Goal: Task Accomplishment & Management: Use online tool/utility

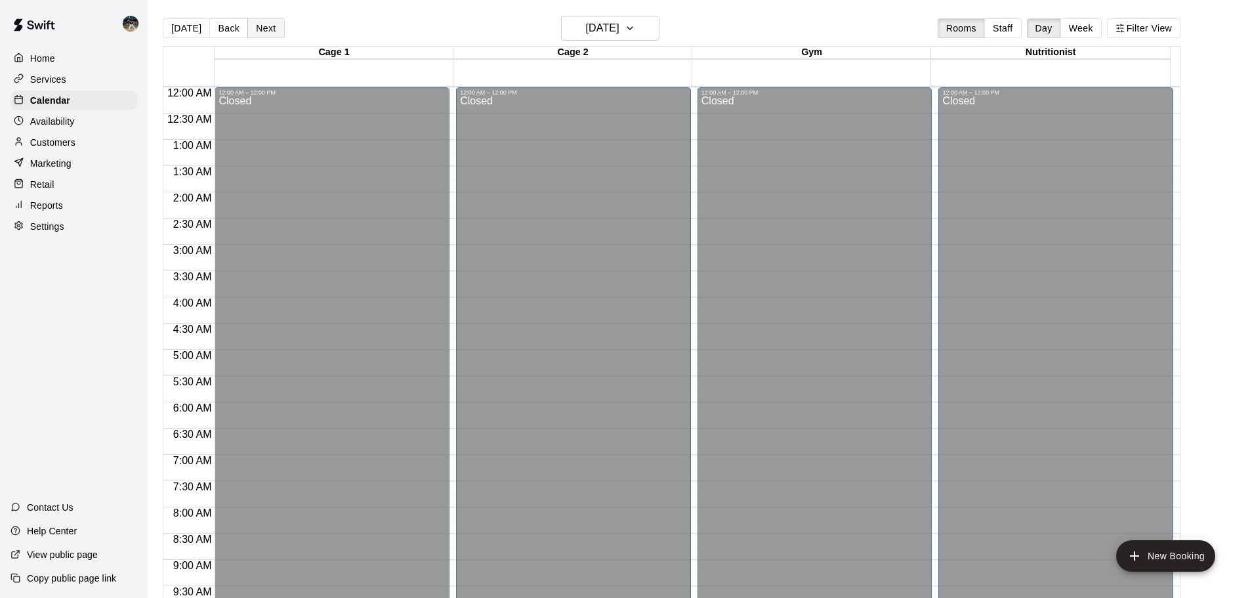
scroll to position [604, 0]
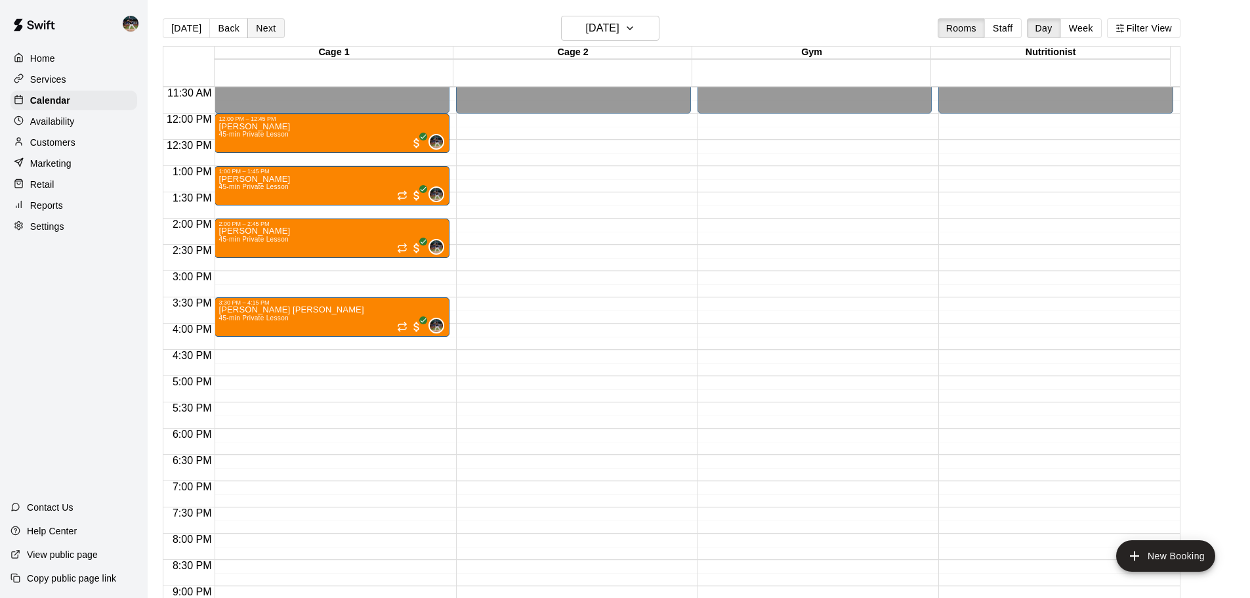
click at [256, 32] on button "Next" at bounding box center [265, 28] width 37 height 20
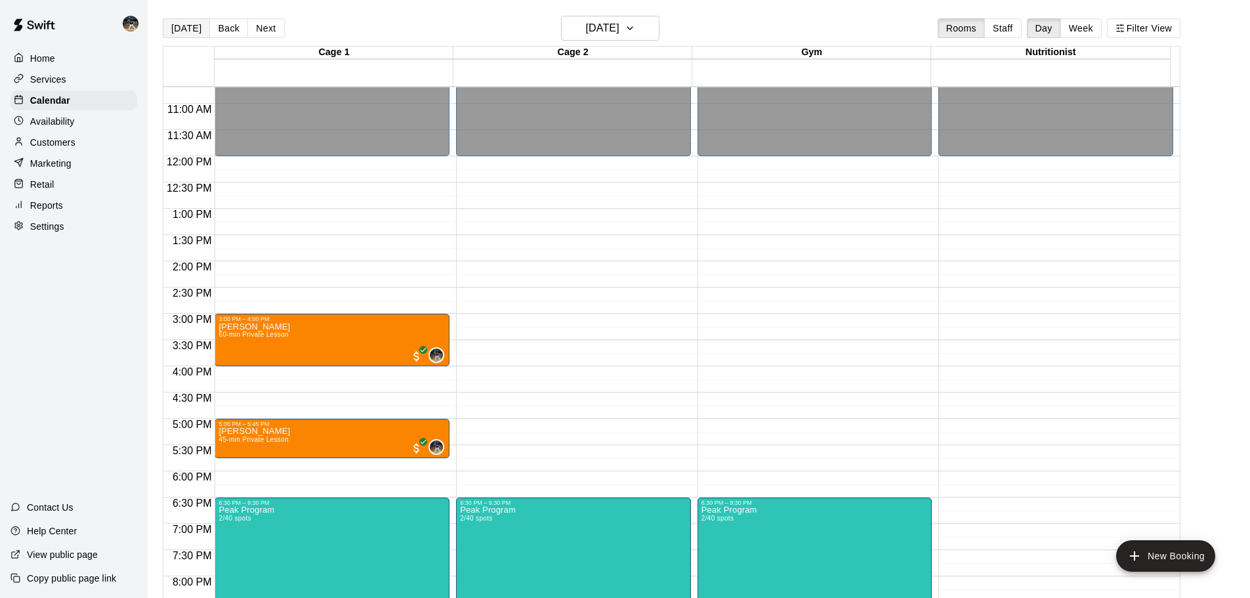
scroll to position [538, 0]
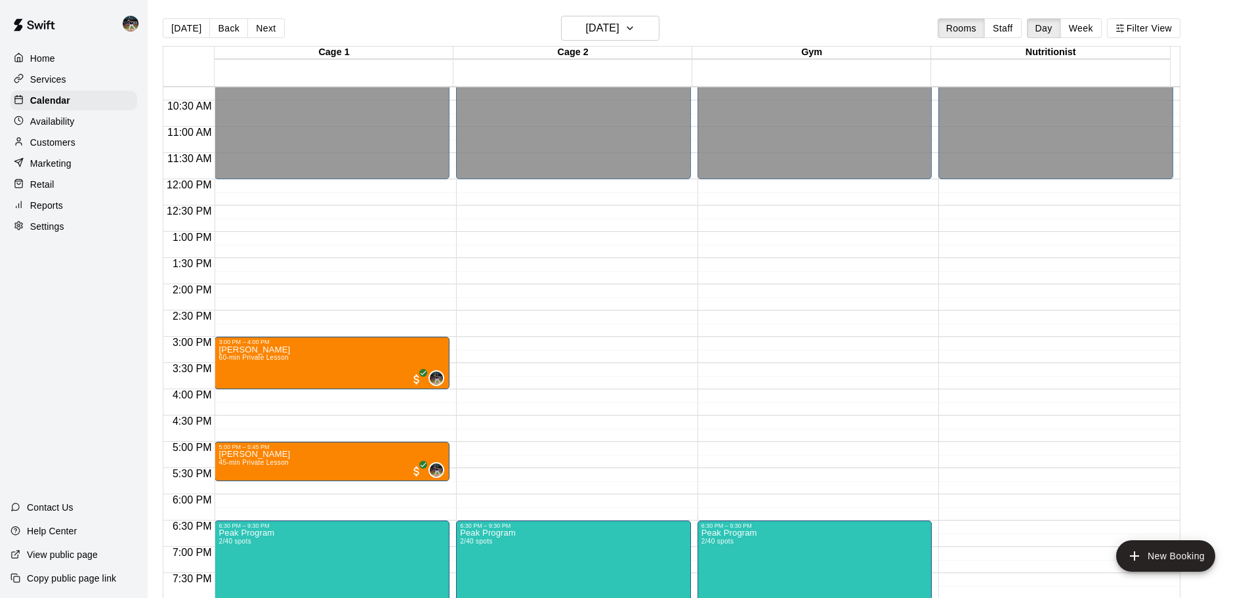
click at [177, 38] on div "[DATE] Back [DATE][DATE] Rooms Staff Day Week Filter View" at bounding box center [672, 31] width 1018 height 30
click at [182, 28] on button "[DATE]" at bounding box center [186, 28] width 47 height 20
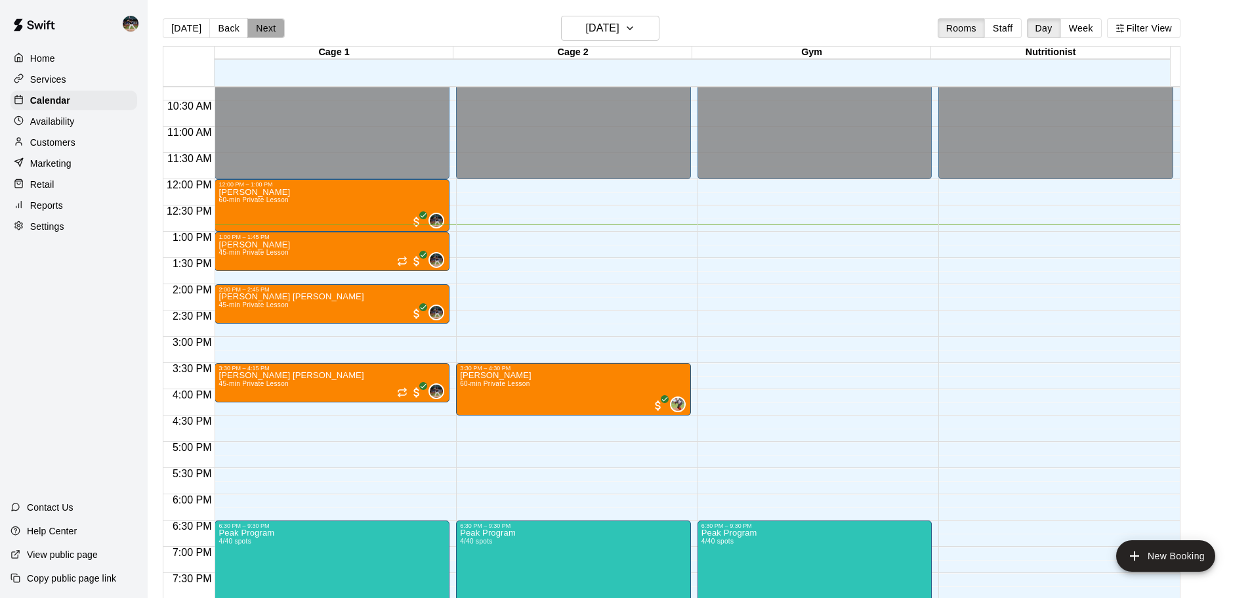
click at [253, 29] on button "Next" at bounding box center [265, 28] width 37 height 20
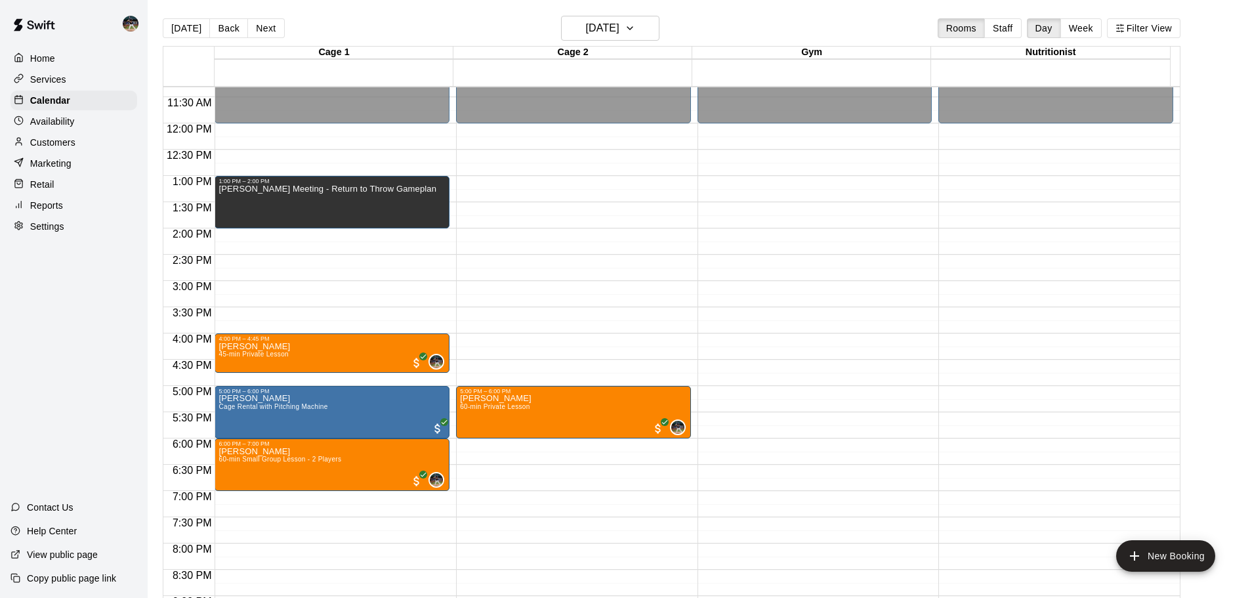
scroll to position [670, 0]
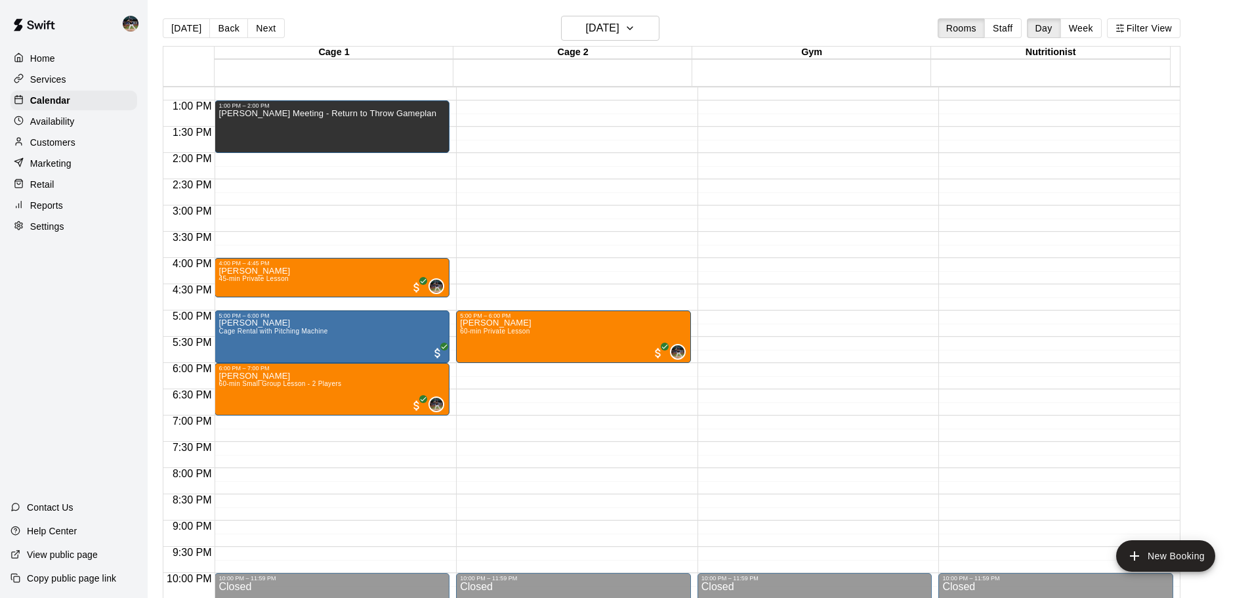
click at [39, 145] on p "Customers" at bounding box center [52, 142] width 45 height 13
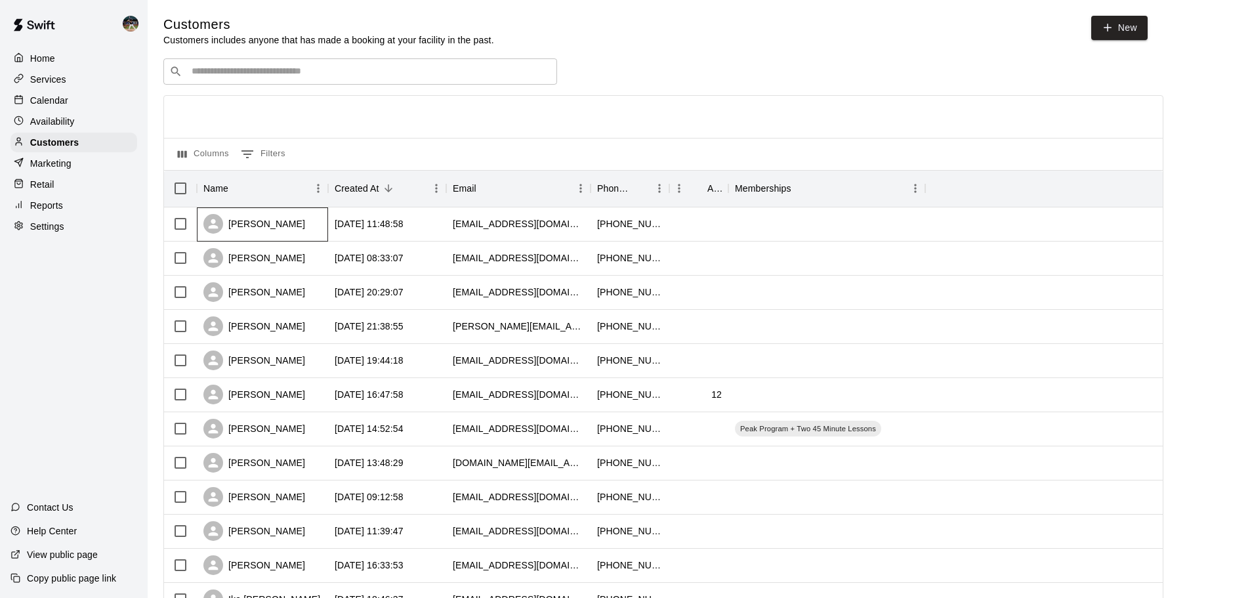
click at [286, 226] on div "[PERSON_NAME]" at bounding box center [254, 224] width 102 height 20
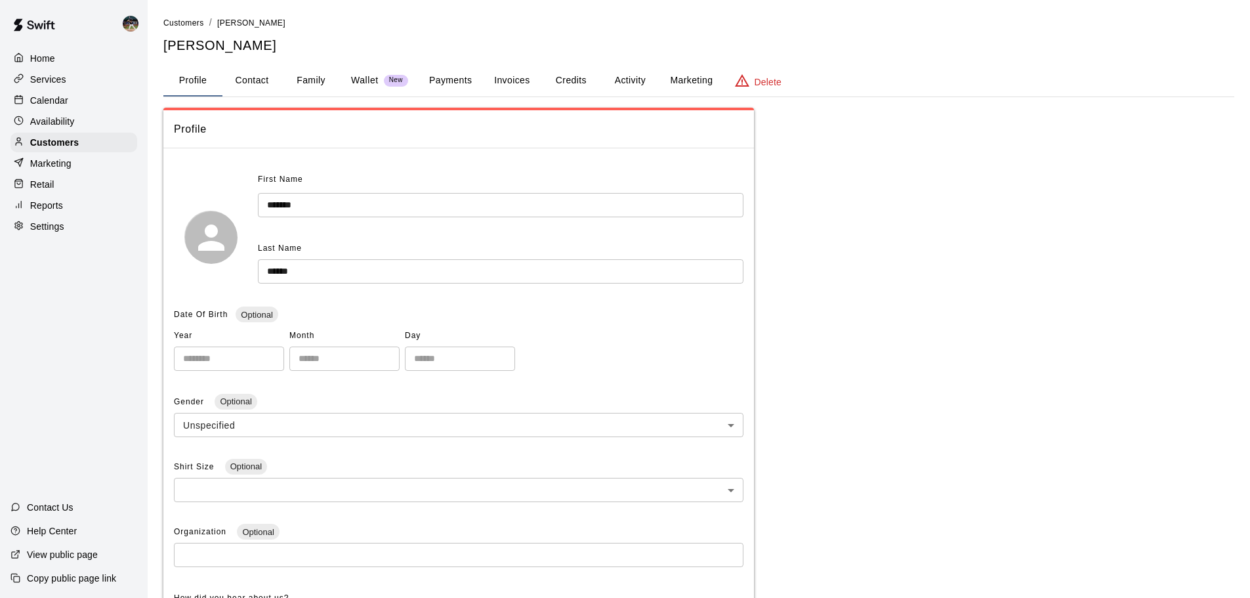
click at [312, 80] on button "Family" at bounding box center [311, 81] width 59 height 32
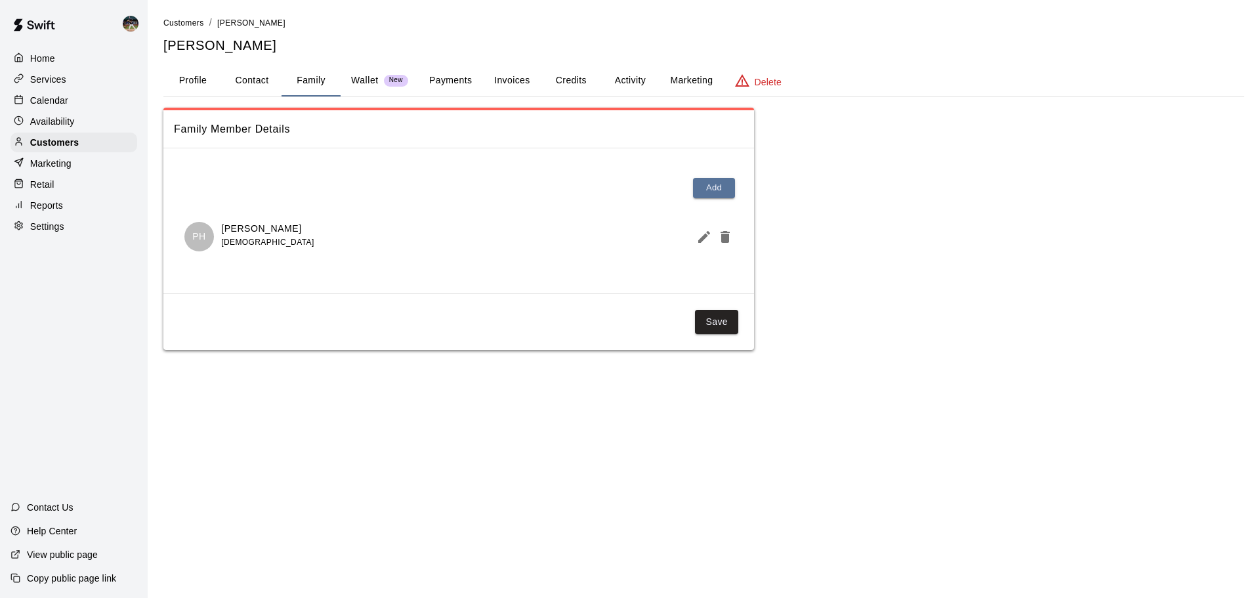
click at [626, 83] on button "Activity" at bounding box center [630, 81] width 59 height 32
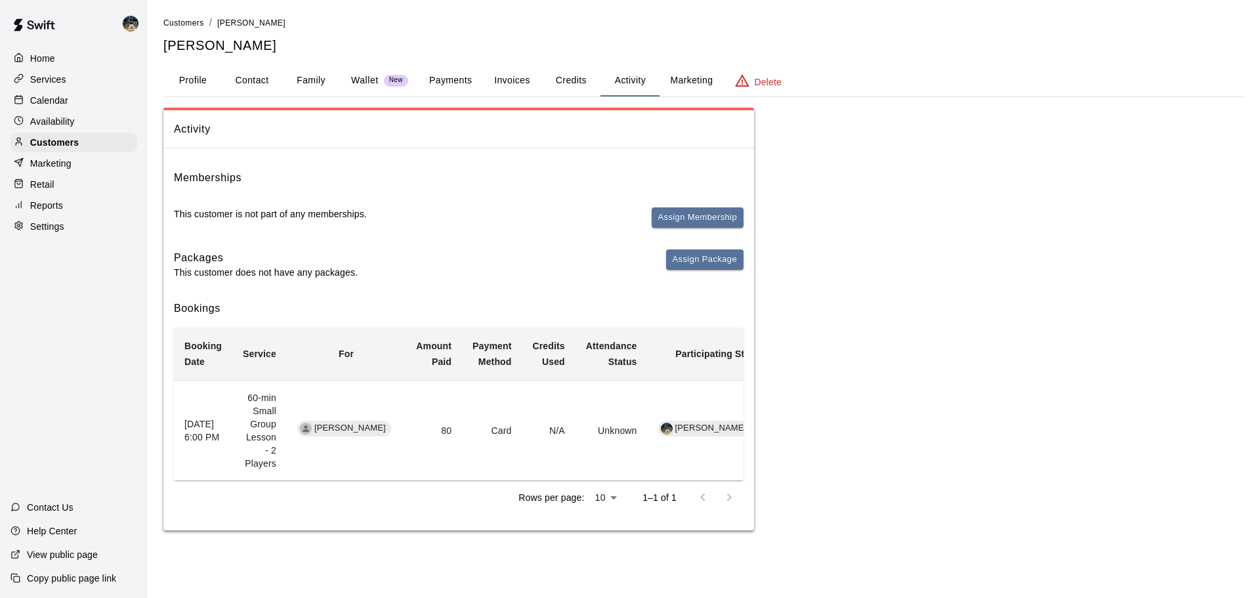
click at [195, 81] on button "Profile" at bounding box center [192, 81] width 59 height 32
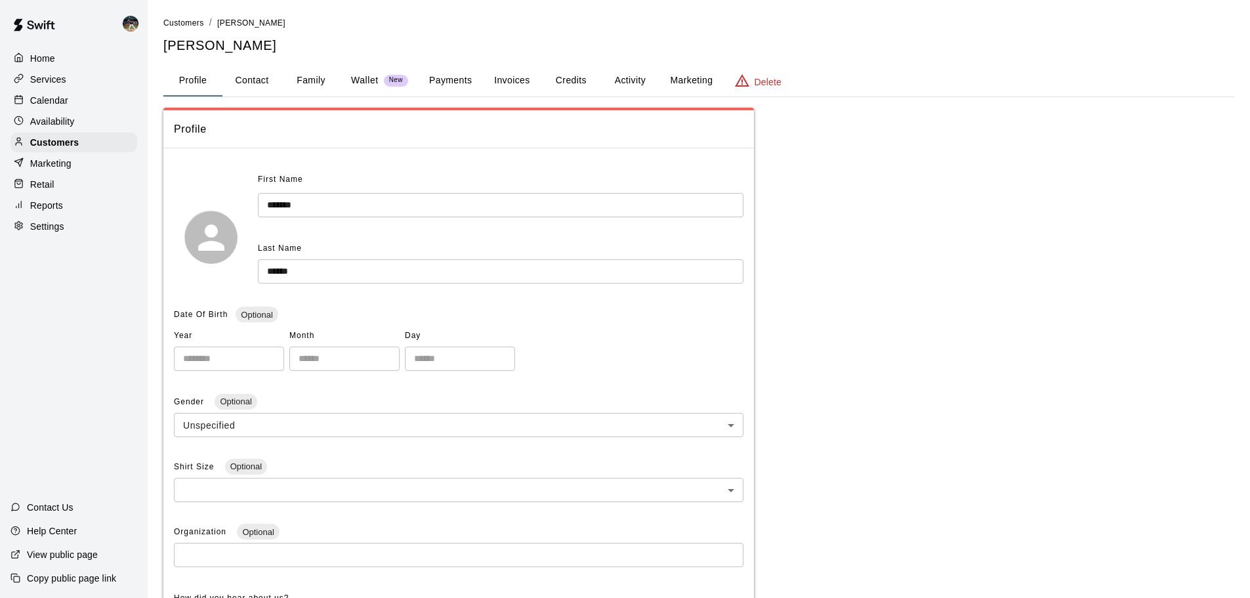
click at [81, 99] on div "Calendar" at bounding box center [74, 101] width 127 height 20
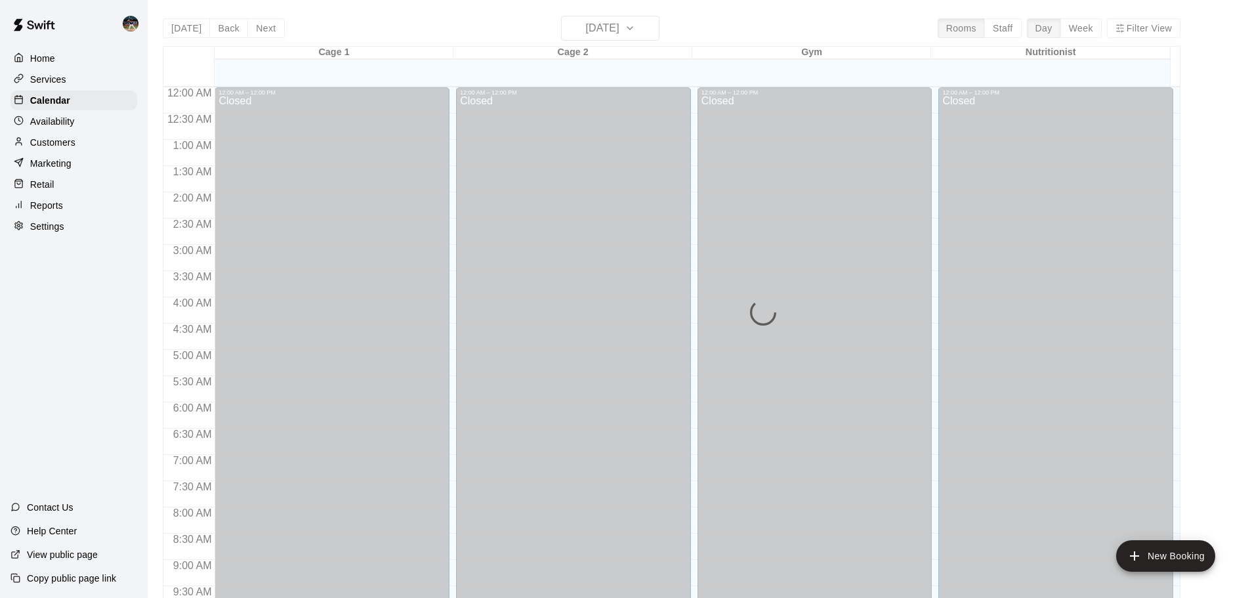
scroll to position [676, 0]
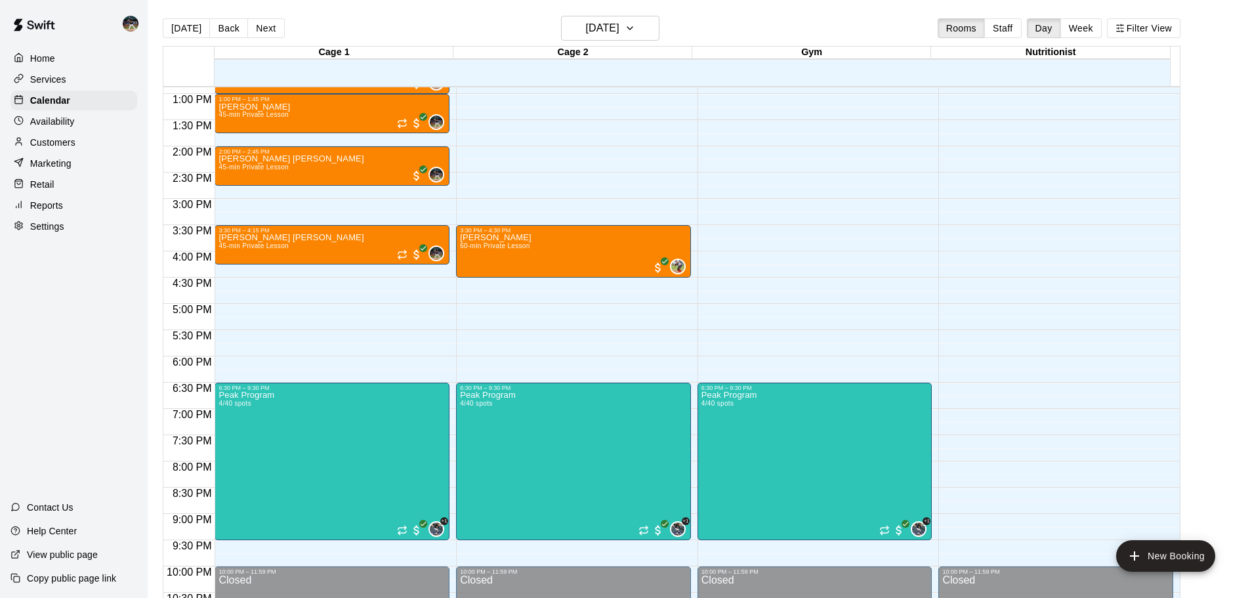
click at [61, 212] on p "Reports" at bounding box center [46, 205] width 33 height 13
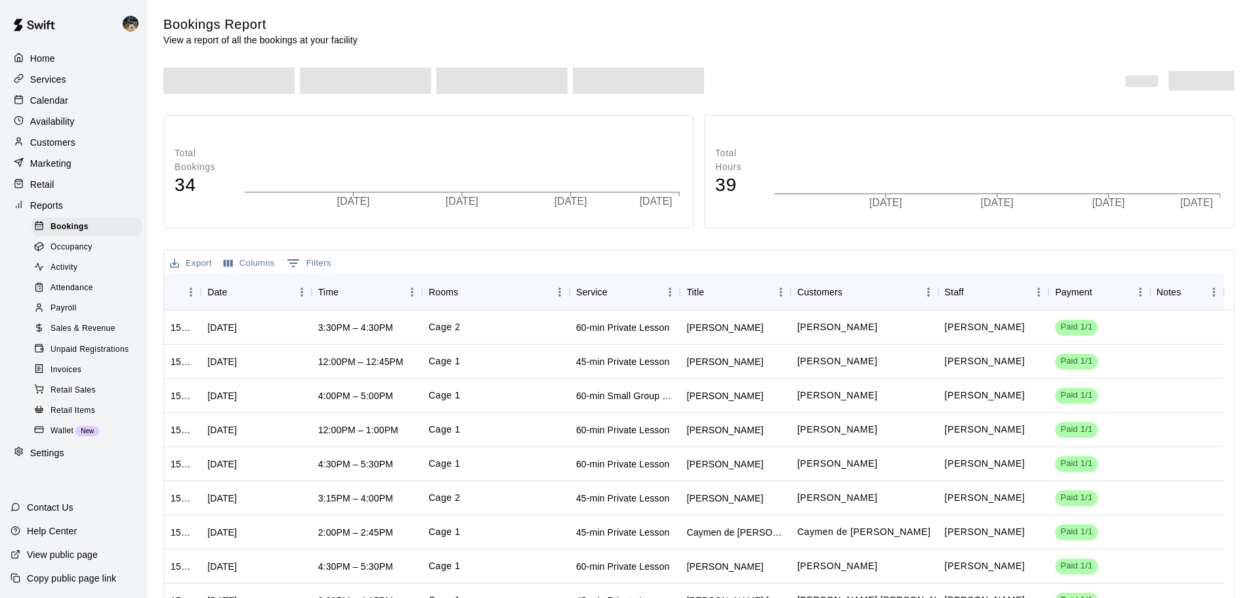
click at [66, 330] on div "Sales & Revenue" at bounding box center [87, 329] width 111 height 18
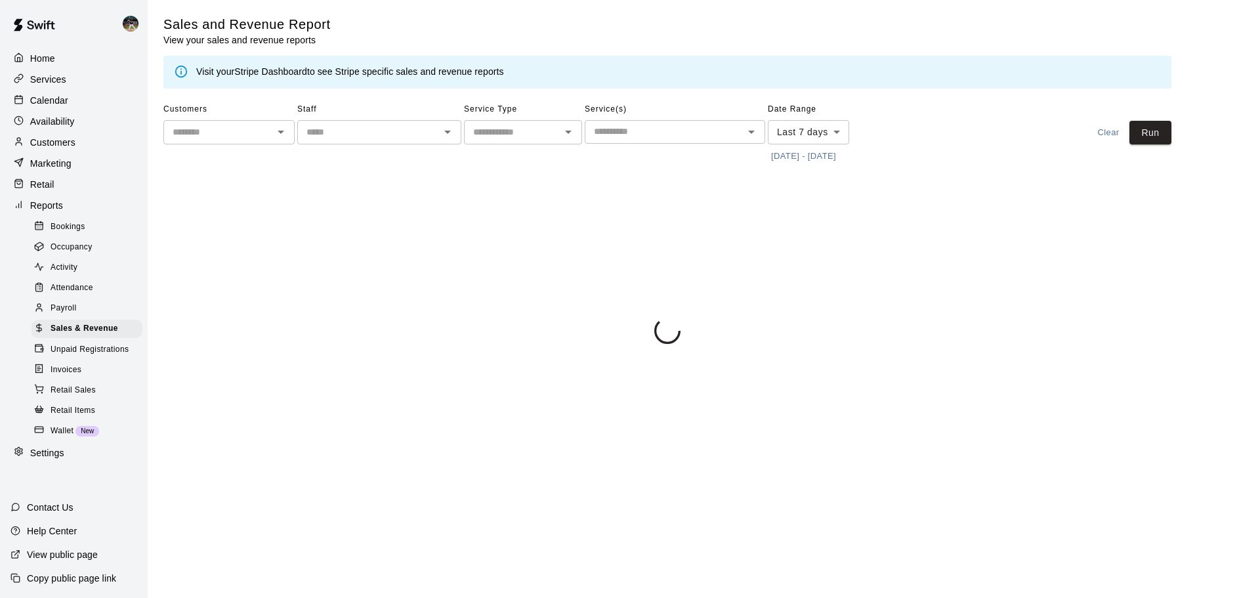
click at [807, 158] on button "[DATE] - [DATE]" at bounding box center [804, 156] width 72 height 20
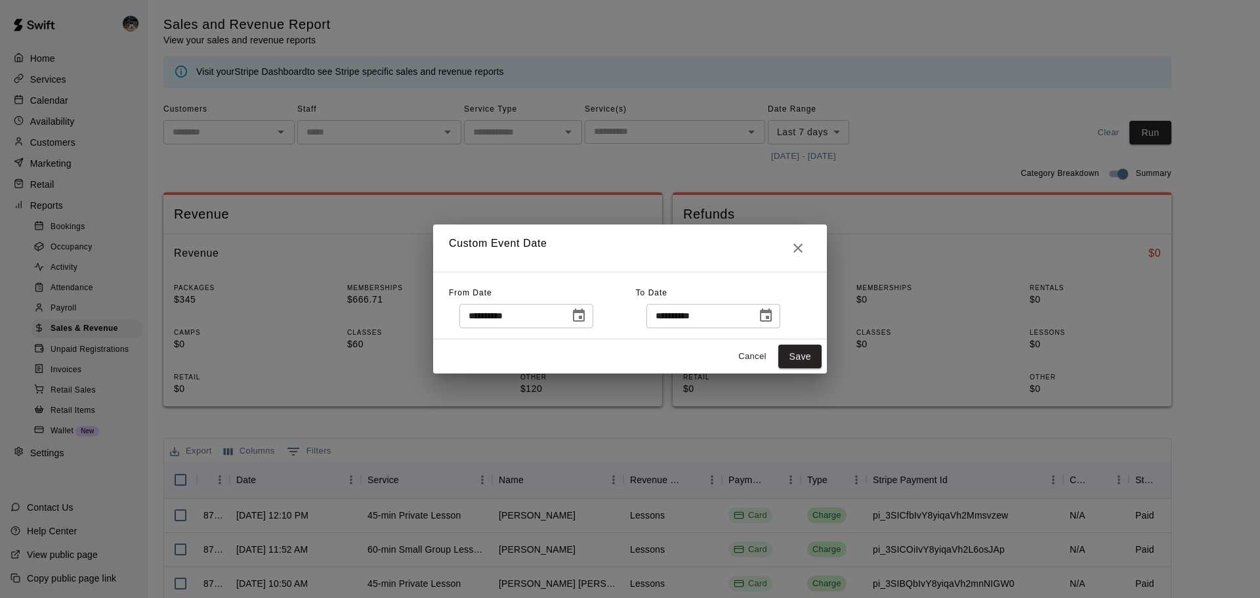
click at [587, 314] on icon "Choose date, selected date is Oct 7, 2025" at bounding box center [579, 316] width 16 height 16
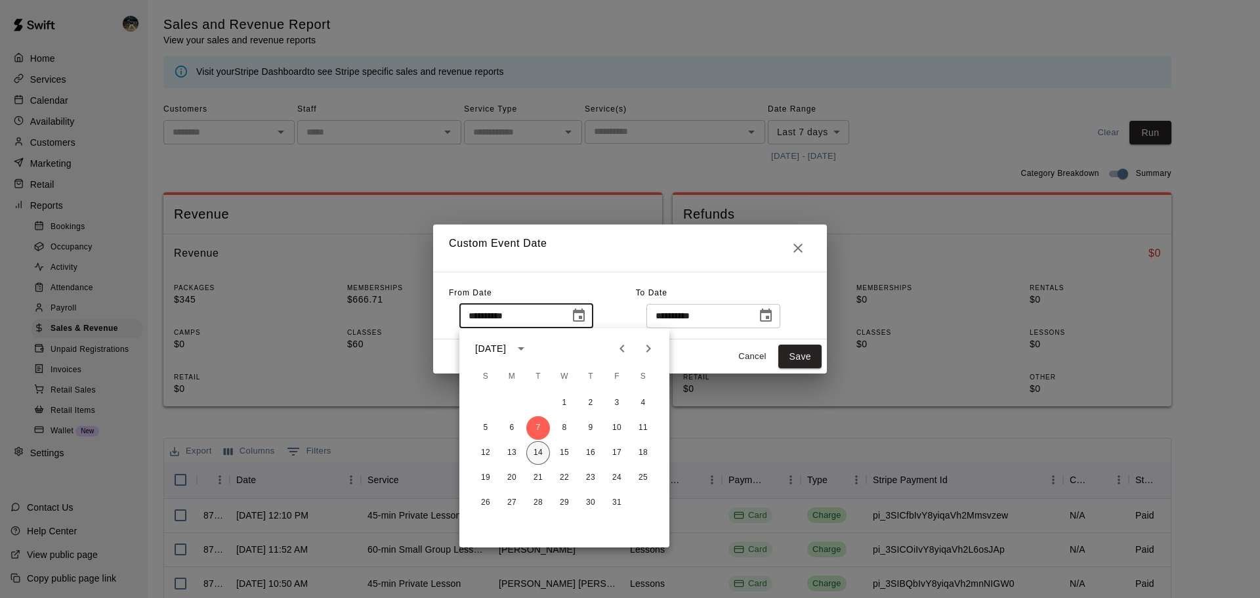
click at [536, 450] on button "14" at bounding box center [538, 453] width 24 height 24
type input "**********"
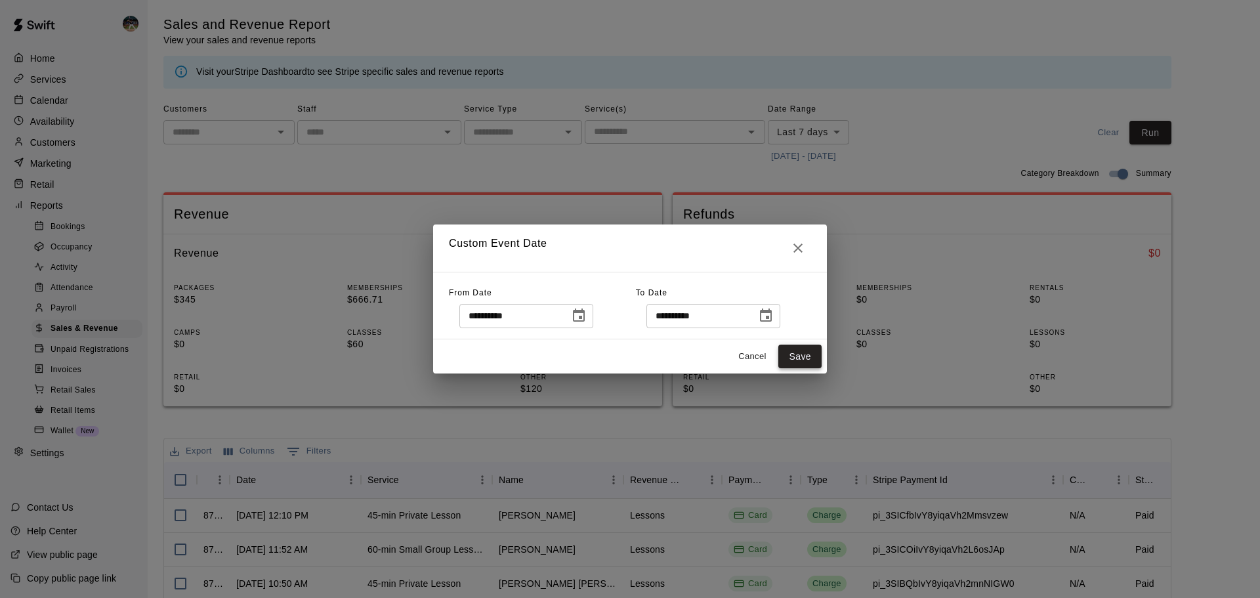
click at [813, 356] on button "Save" at bounding box center [799, 357] width 43 height 24
type input "******"
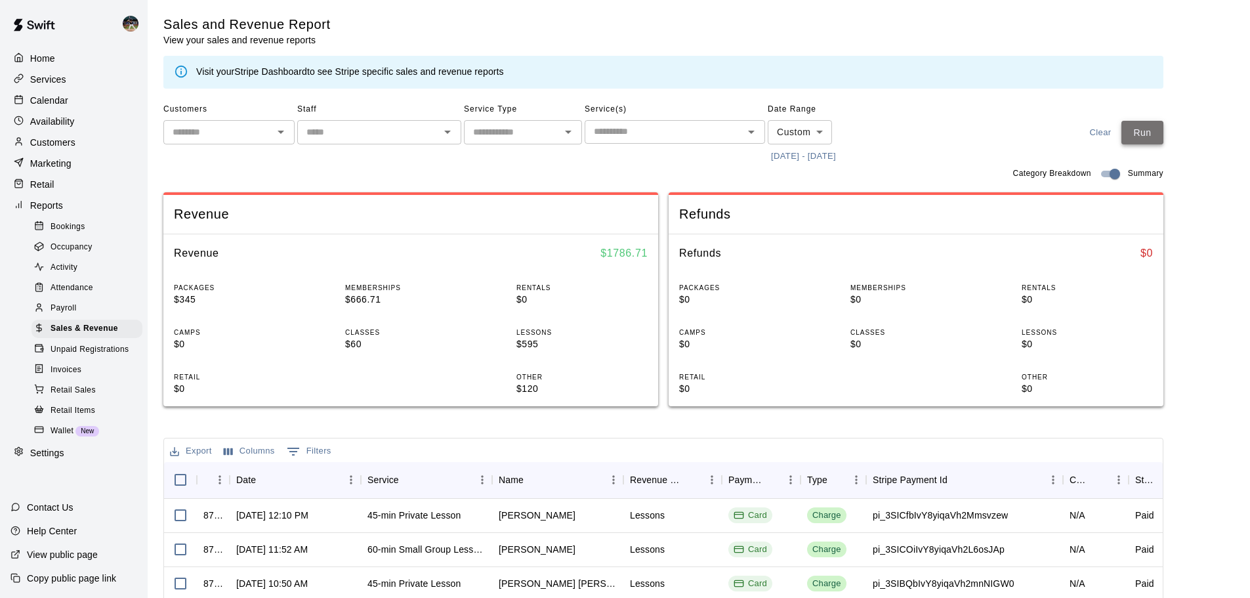
click at [1143, 138] on button "Run" at bounding box center [1143, 133] width 42 height 24
click at [83, 108] on div "Calendar" at bounding box center [74, 101] width 127 height 20
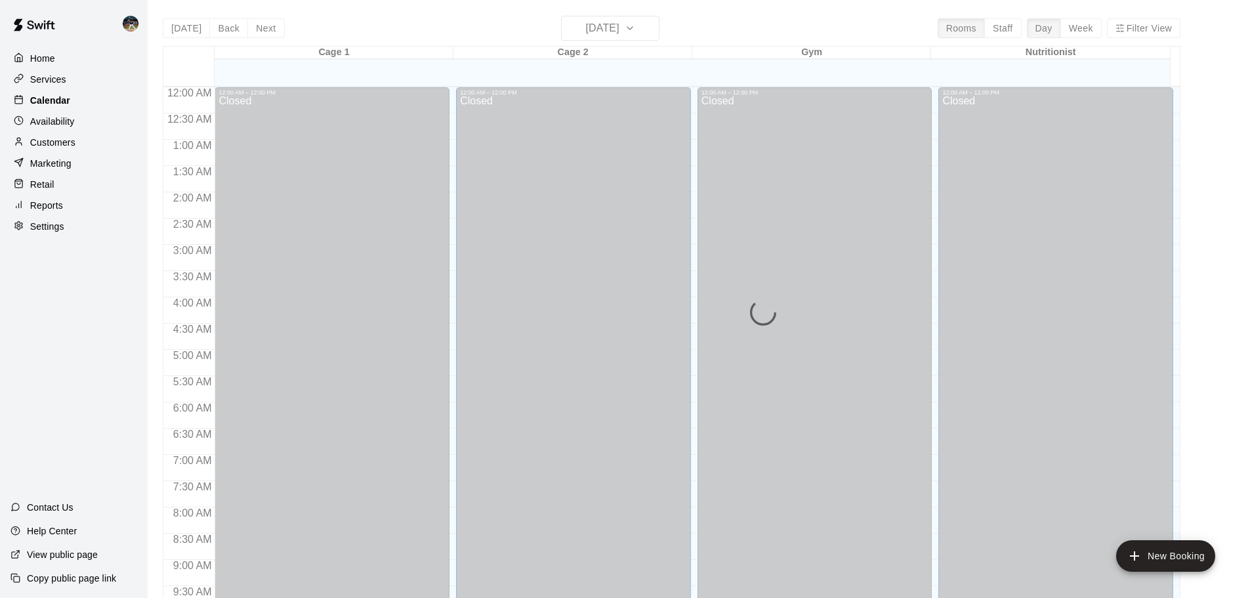
scroll to position [676, 0]
